Goal: Communication & Community: Answer question/provide support

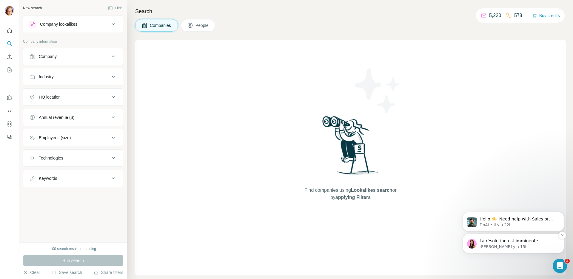
click at [524, 234] on div "La résolution est imminente. [PERSON_NAME] y a 15h" at bounding box center [512, 243] width 101 height 20
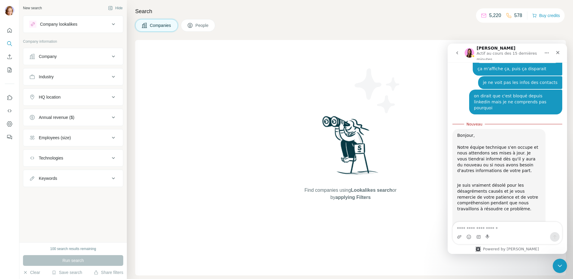
scroll to position [360, 0]
type textarea "*"
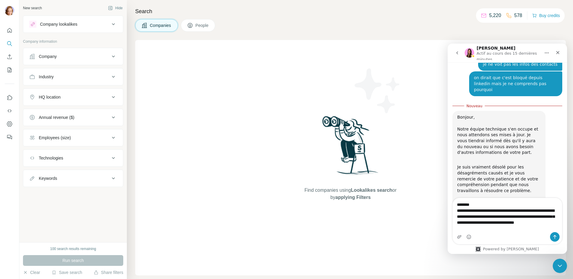
scroll to position [383, 0]
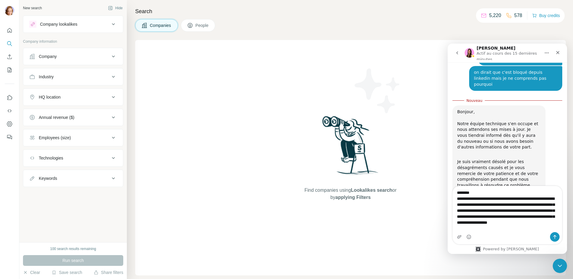
type textarea "**********"
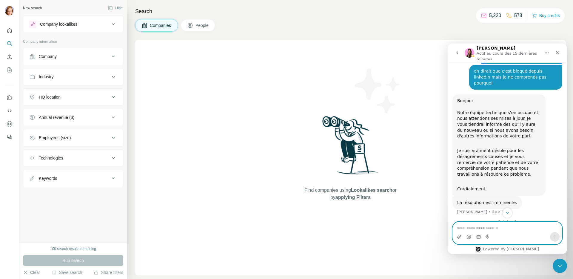
scroll to position [417, 0]
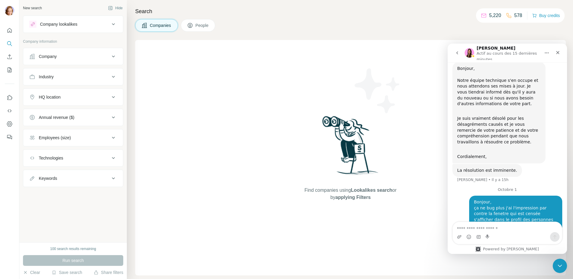
click at [455, 219] on div "Bonjour, ça ne bug plus j'ai l'impression par contre la fenetre qui est censée …" at bounding box center [507, 228] width 110 height 67
